Goal: Navigation & Orientation: Understand site structure

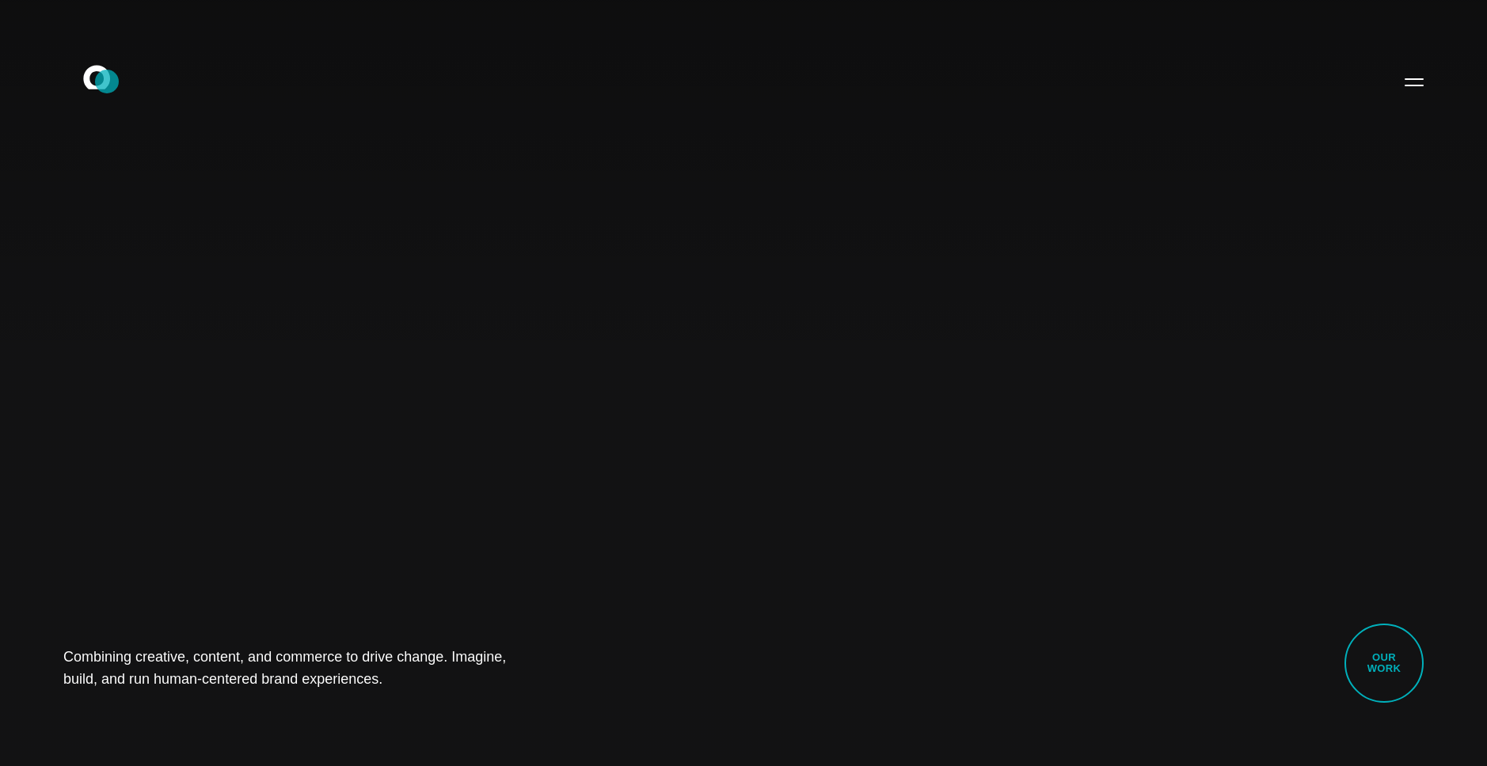
click at [107, 82] on icon at bounding box center [96, 77] width 27 height 24
click at [1414, 85] on button "Primary Menu" at bounding box center [1414, 81] width 38 height 33
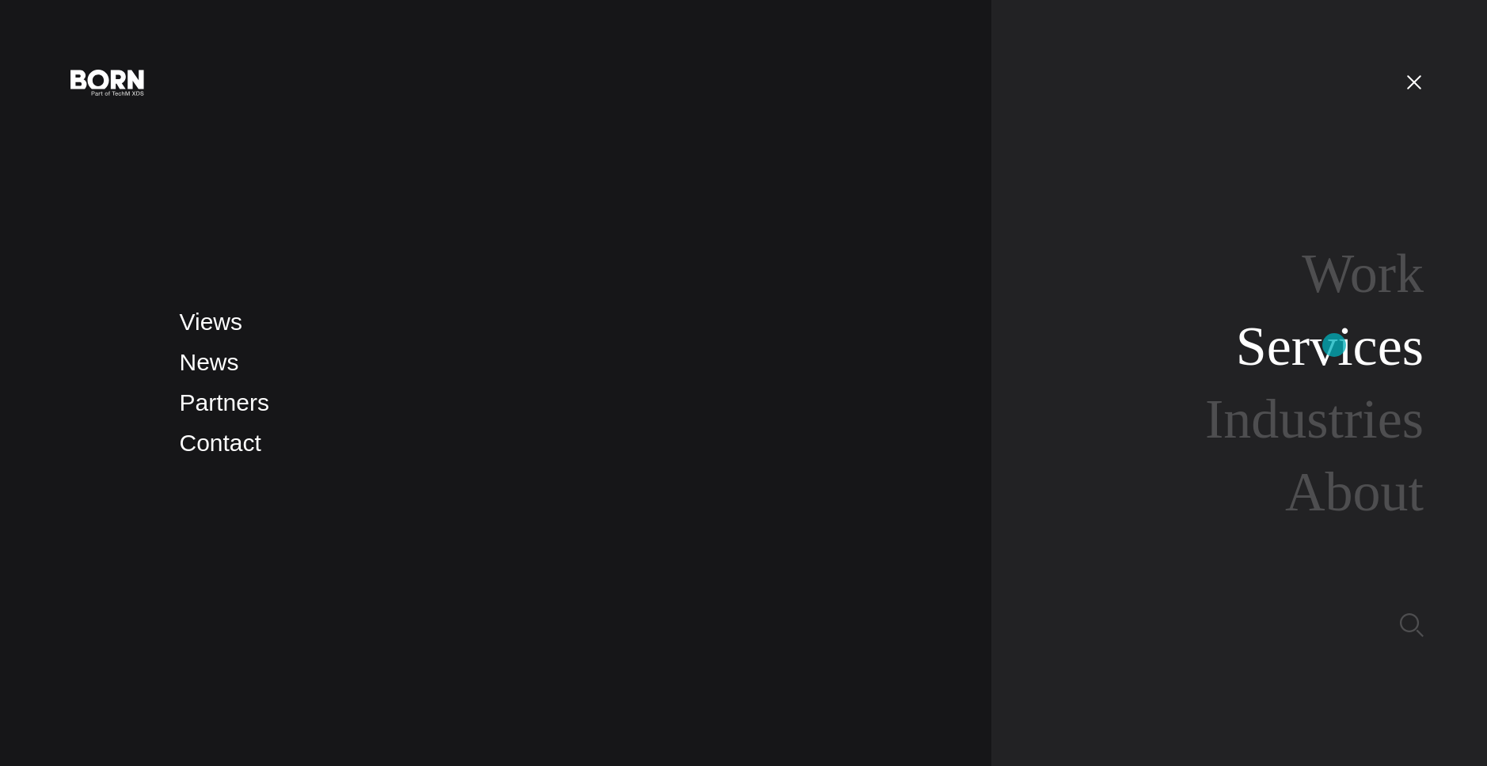
click at [1334, 345] on link "Services" at bounding box center [1330, 346] width 188 height 61
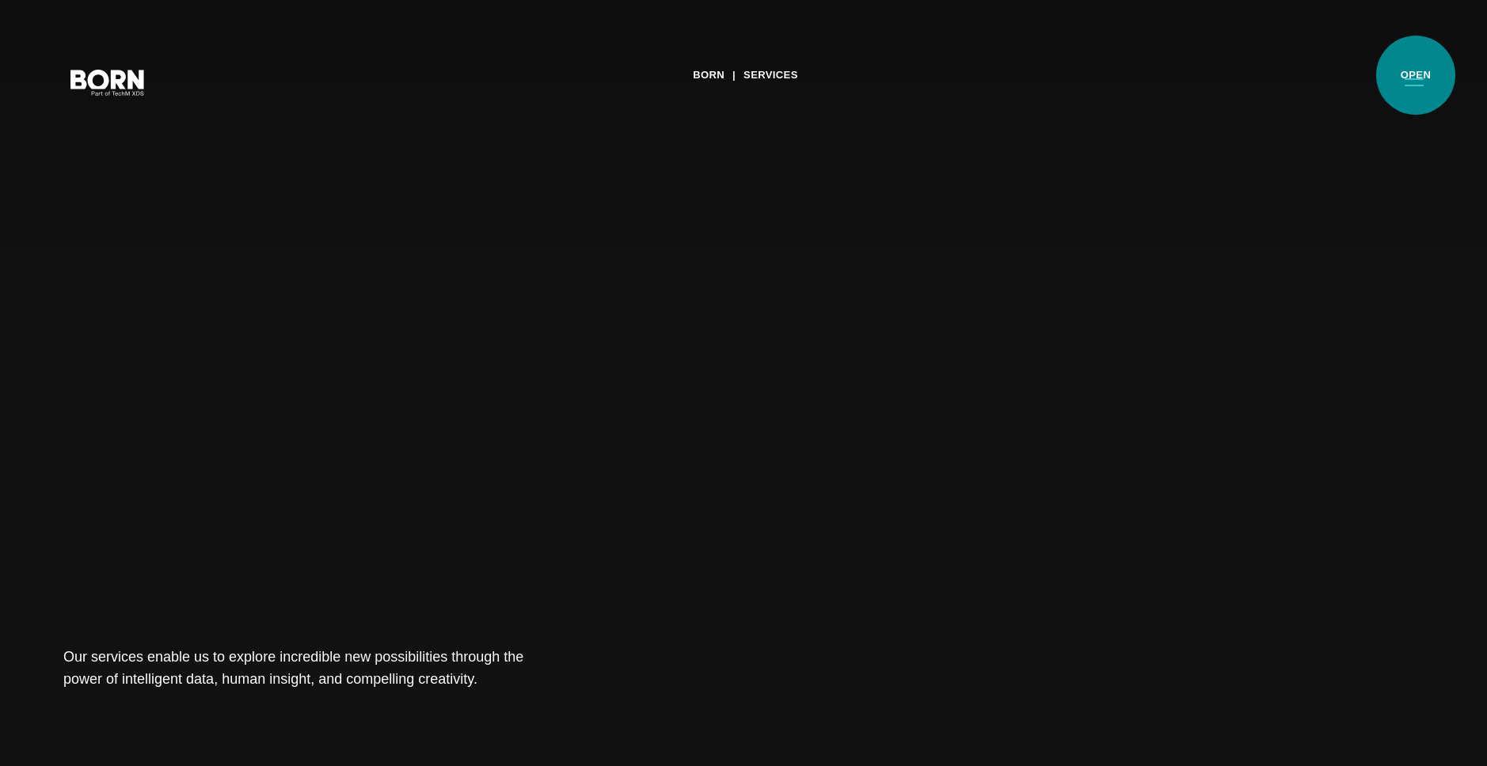
click at [1416, 75] on button "Primary Menu" at bounding box center [1414, 81] width 38 height 33
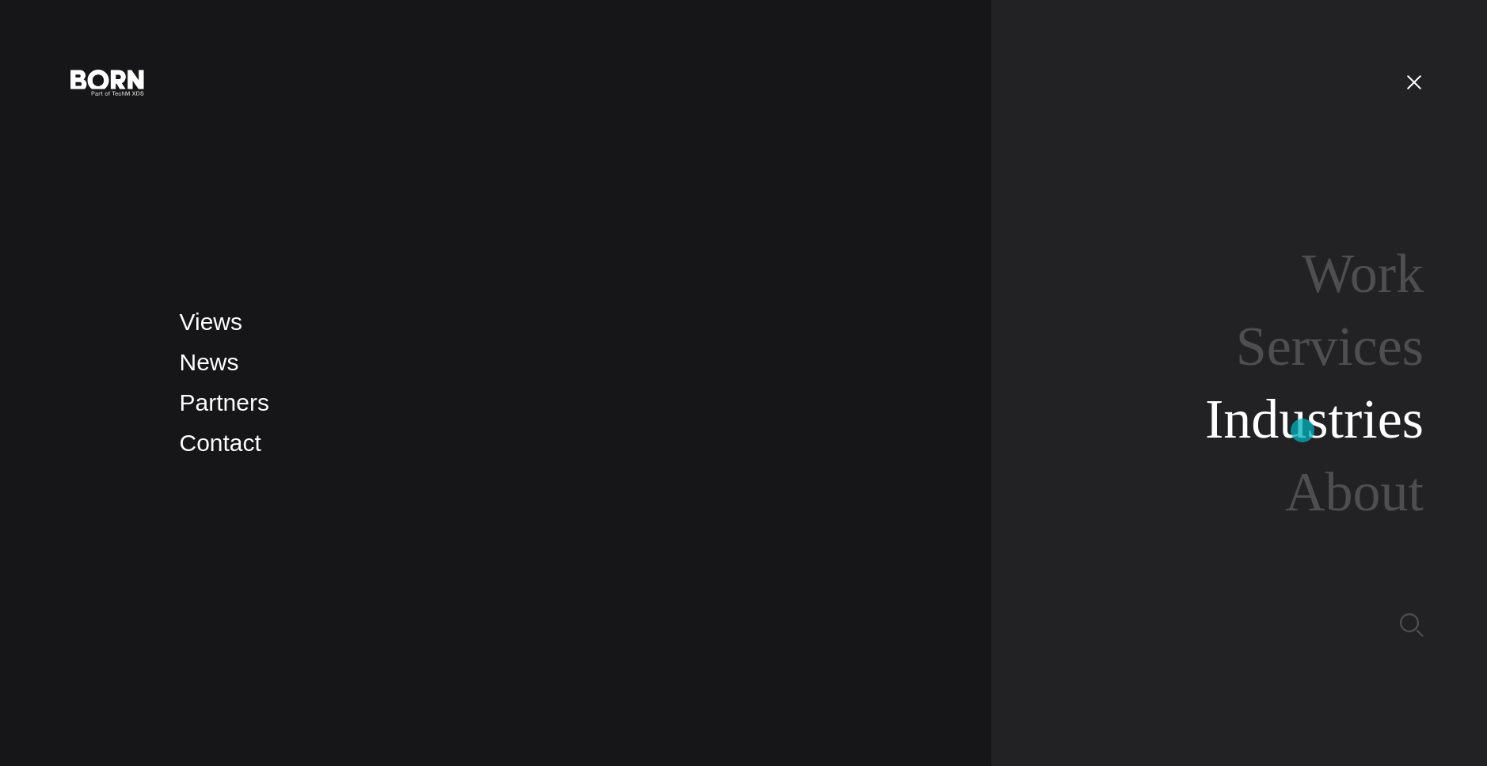
click at [1303, 431] on link "Industries" at bounding box center [1314, 419] width 219 height 61
